Goal: Task Accomplishment & Management: Manage account settings

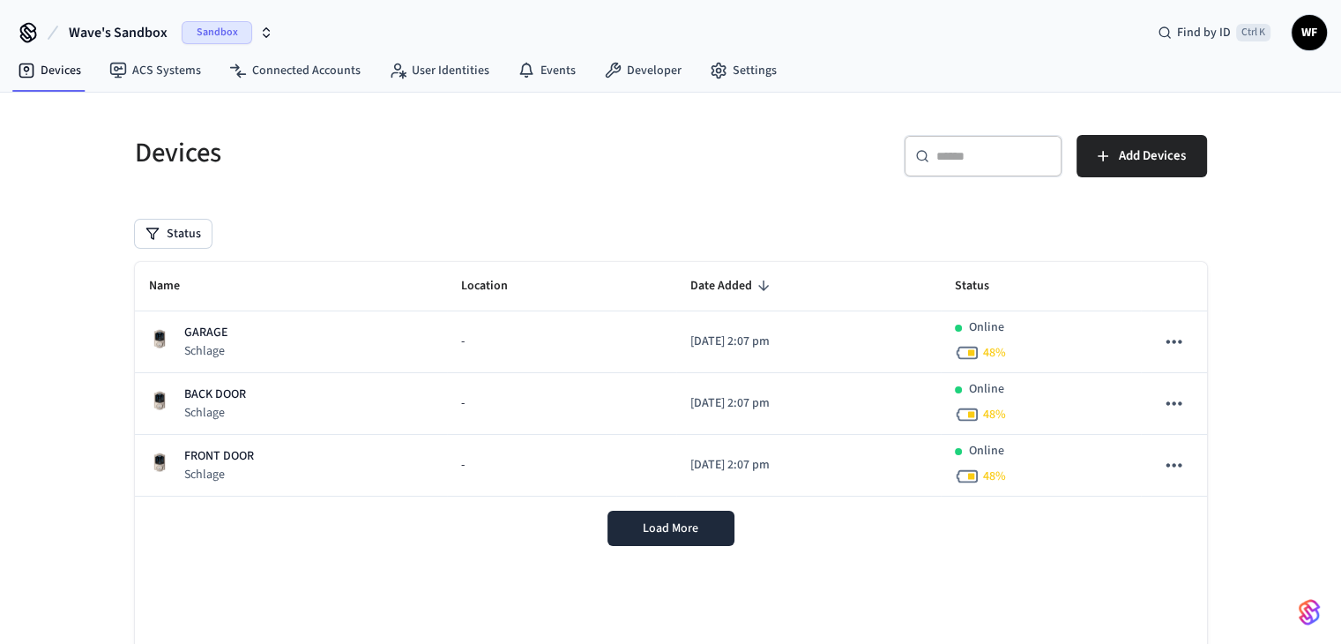
click at [106, 36] on span "Wave's Sandbox" at bounding box center [118, 32] width 99 height 21
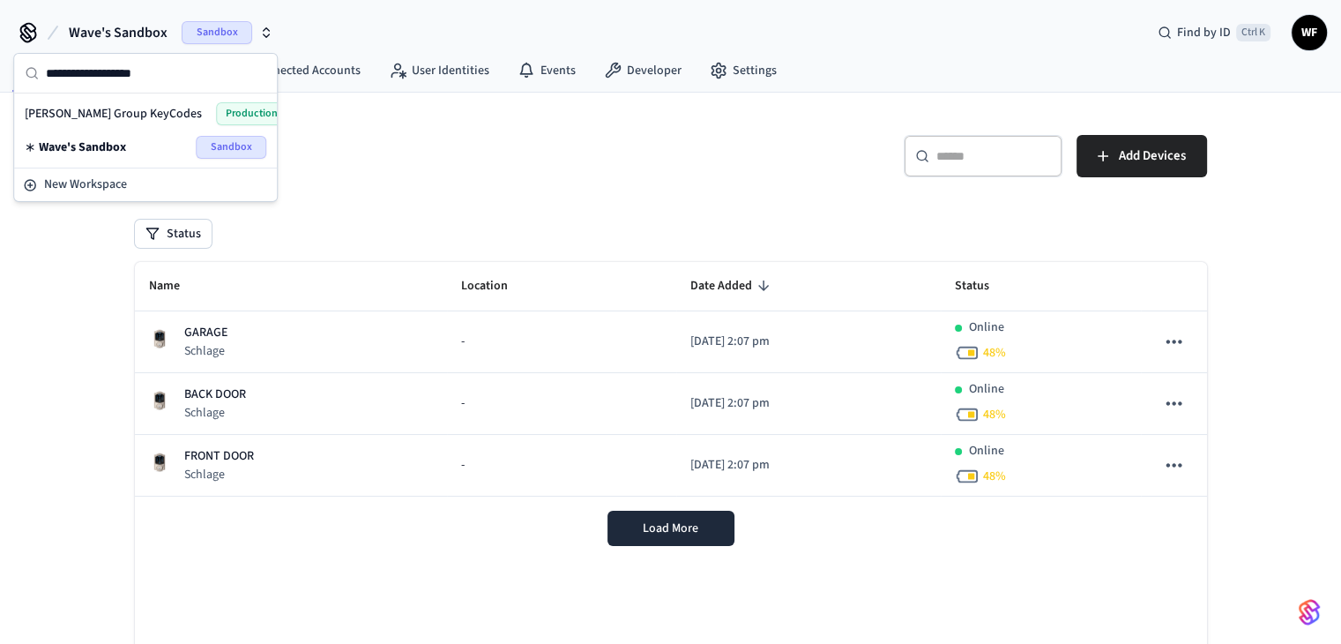
click at [160, 118] on div "[PERSON_NAME] Group KeyCodes Production" at bounding box center [146, 113] width 242 height 23
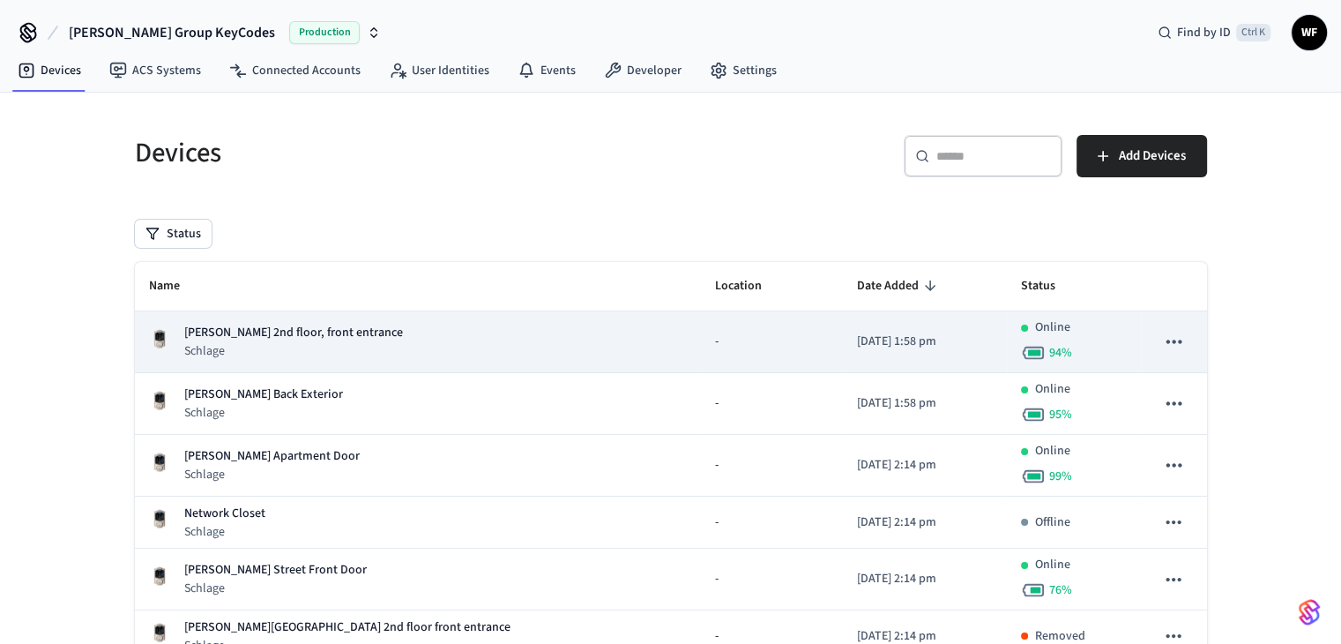
click at [1177, 348] on icon "sticky table" at bounding box center [1173, 341] width 23 height 23
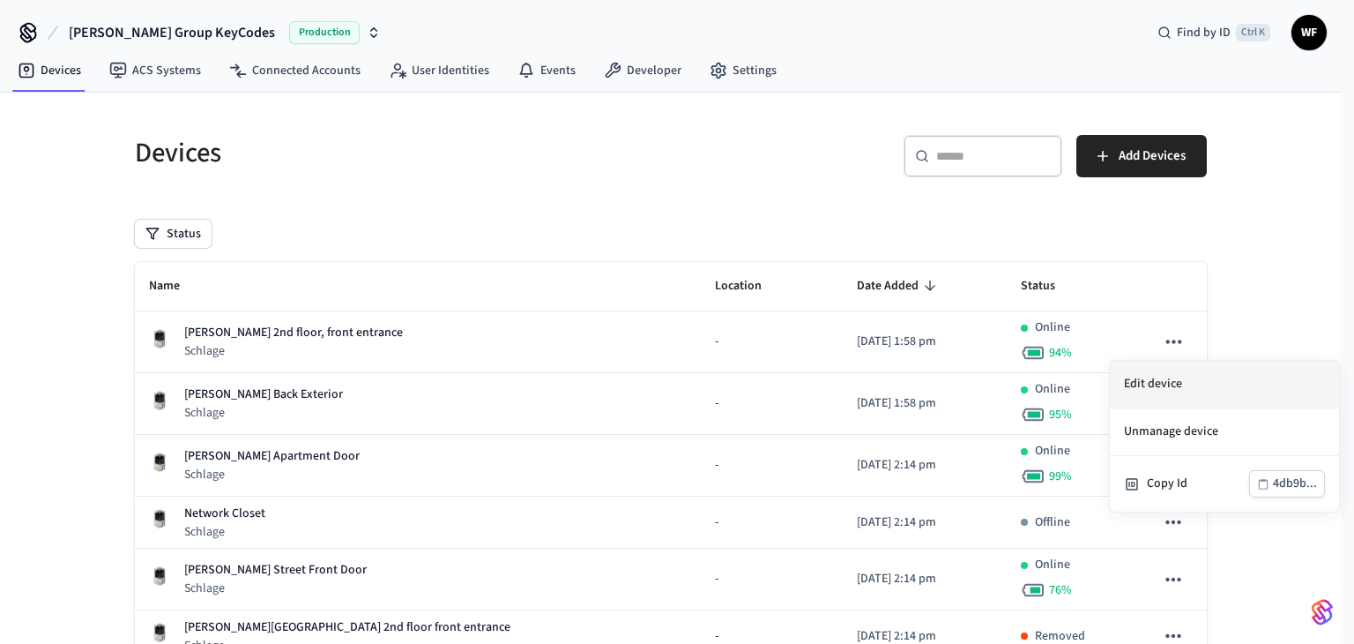
click at [1206, 392] on li "Edit device" at bounding box center [1224, 385] width 229 height 48
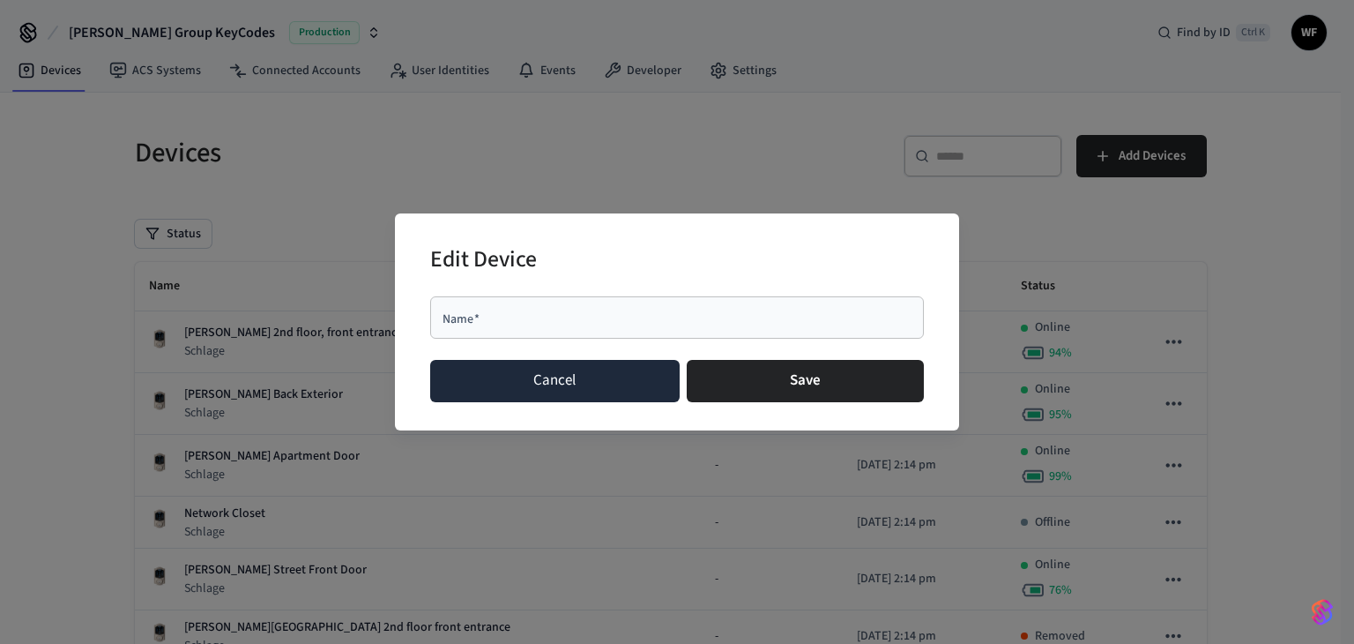
click at [638, 382] on button "Cancel" at bounding box center [554, 381] width 249 height 42
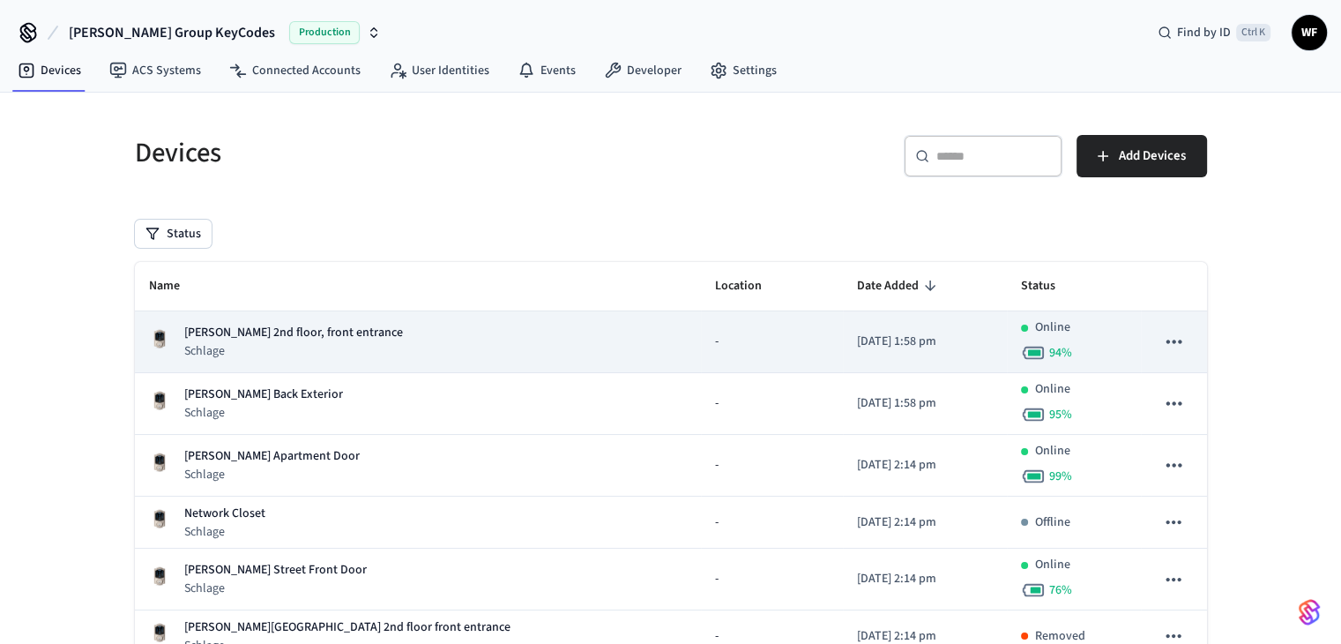
click at [451, 336] on div "[PERSON_NAME] 2nd floor, front entrance Schlage" at bounding box center [418, 342] width 538 height 36
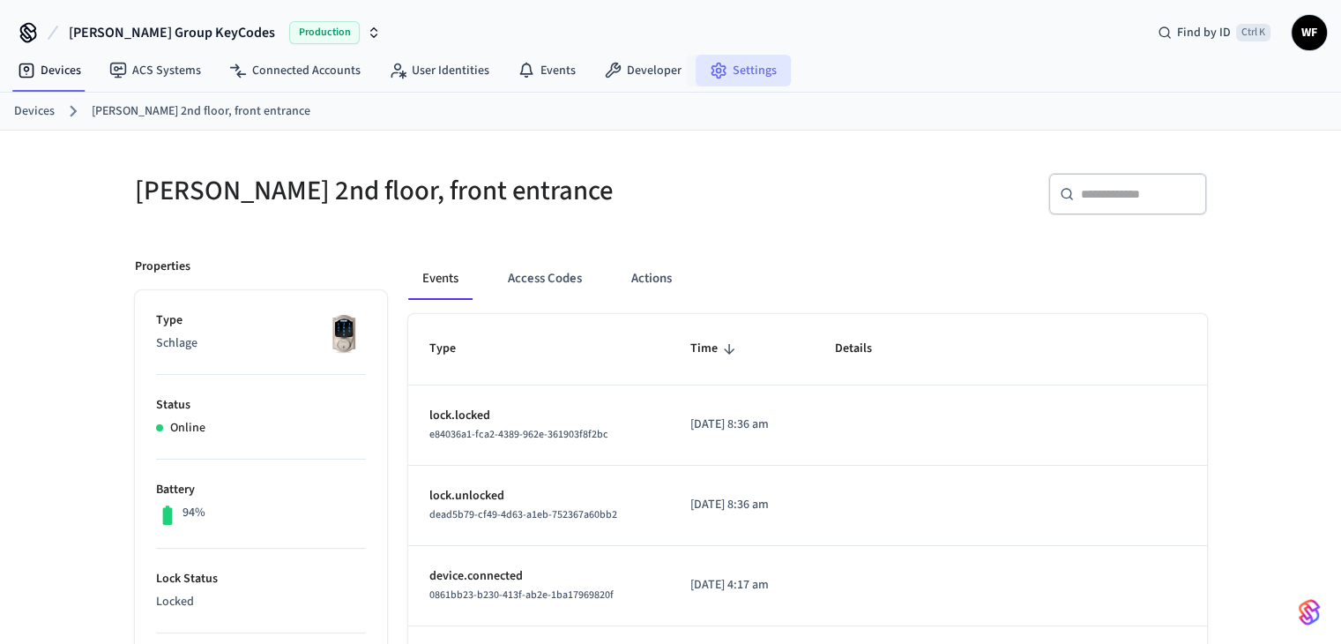
click at [735, 75] on link "Settings" at bounding box center [743, 71] width 95 height 32
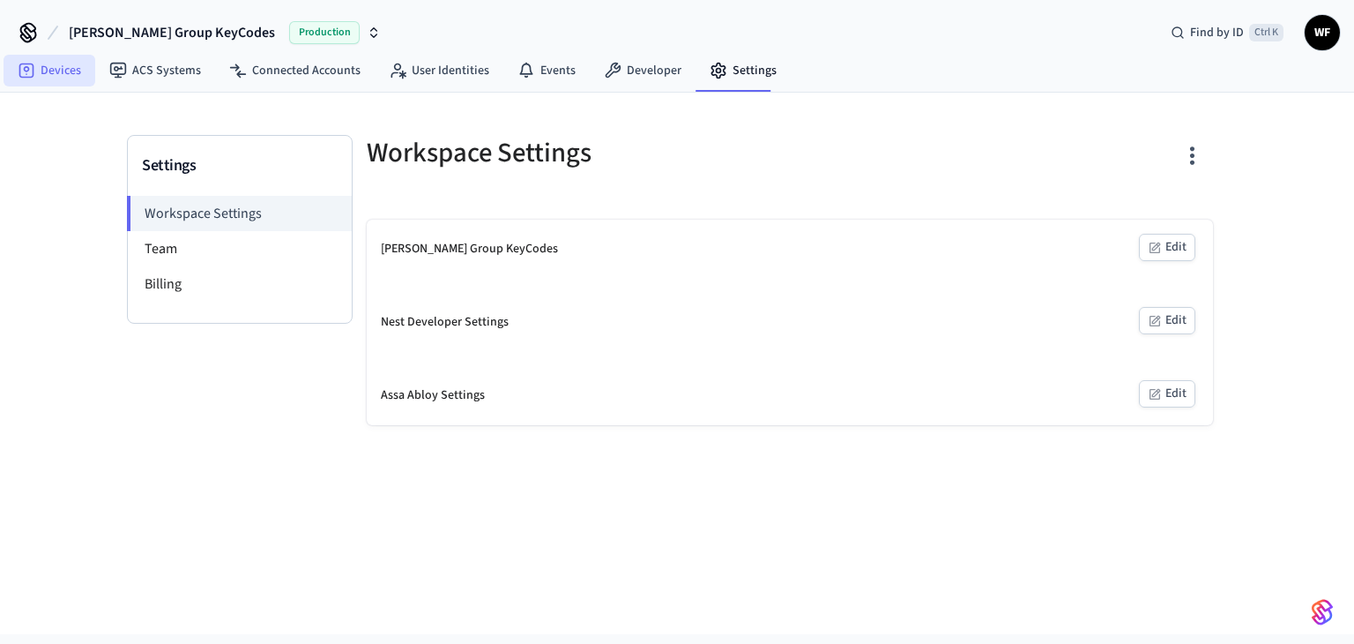
click at [69, 68] on link "Devices" at bounding box center [50, 71] width 92 height 32
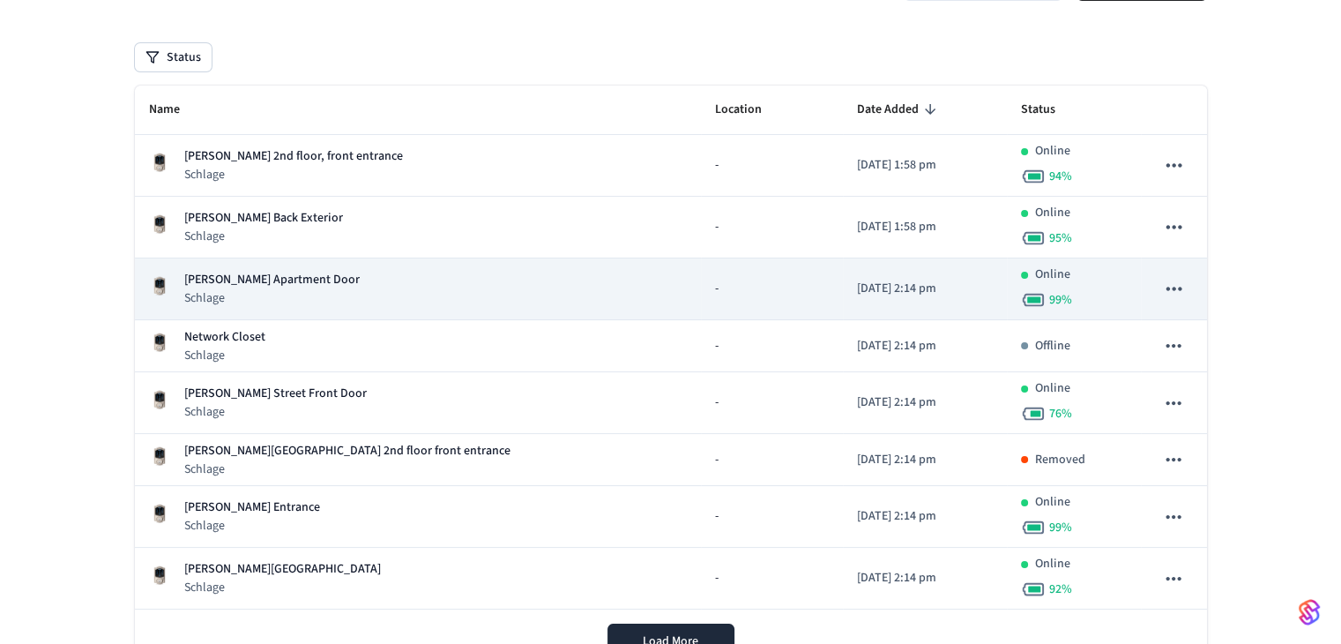
scroll to position [250, 0]
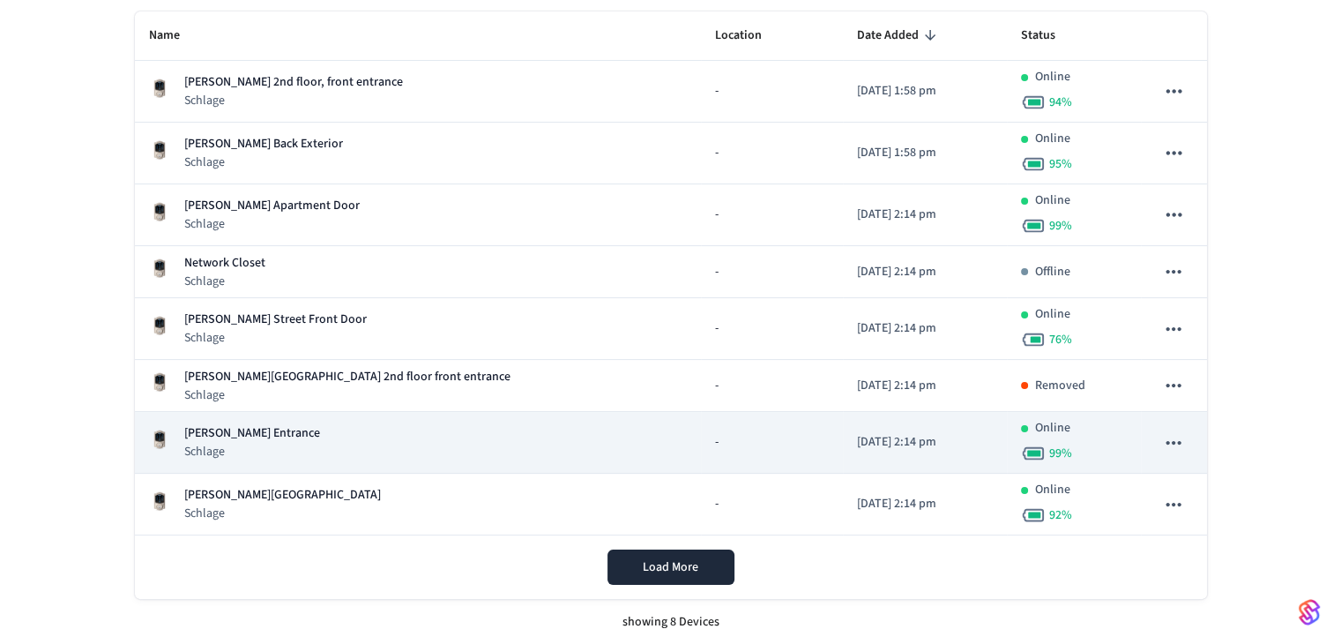
click at [381, 437] on div "[PERSON_NAME] Entrance Schlage" at bounding box center [418, 442] width 538 height 36
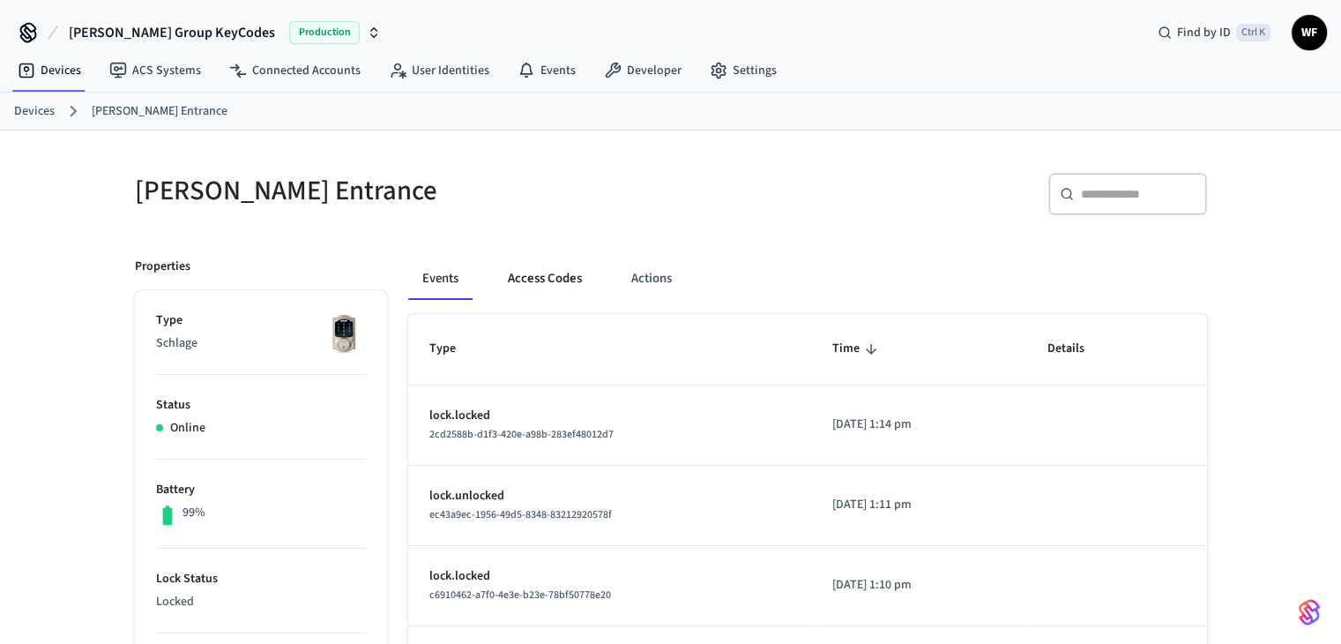
click at [540, 267] on button "Access Codes" at bounding box center [545, 278] width 102 height 42
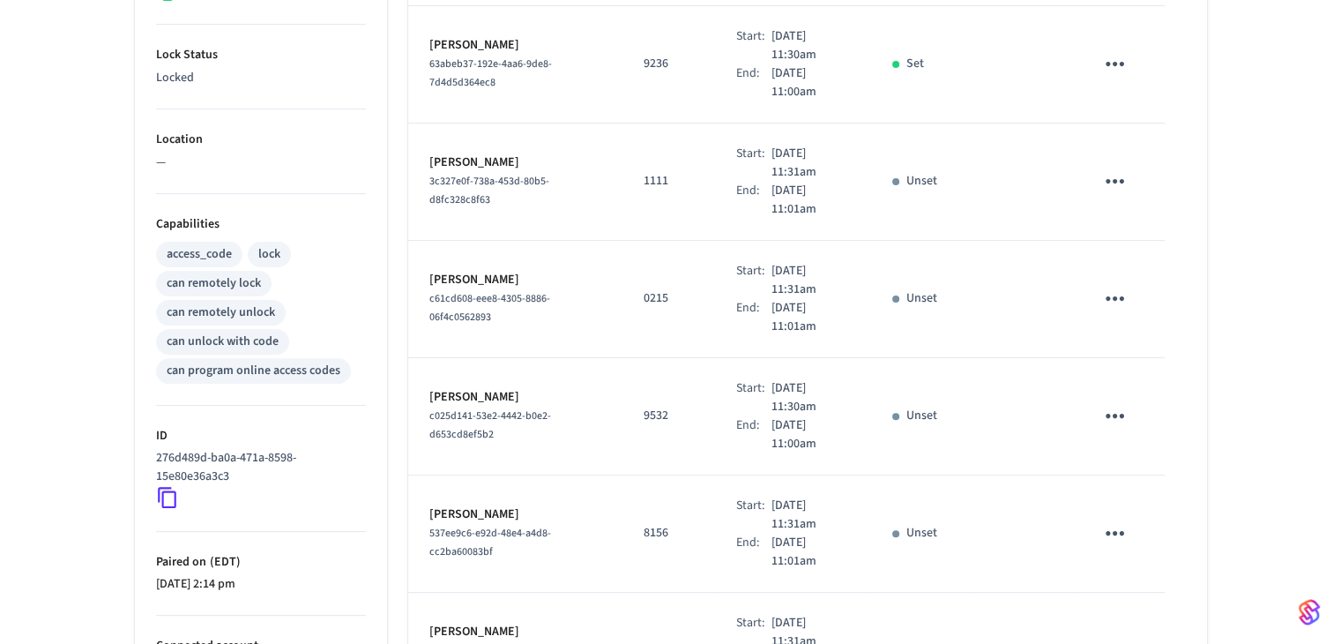
scroll to position [292, 0]
